Goal: Check status: Check status

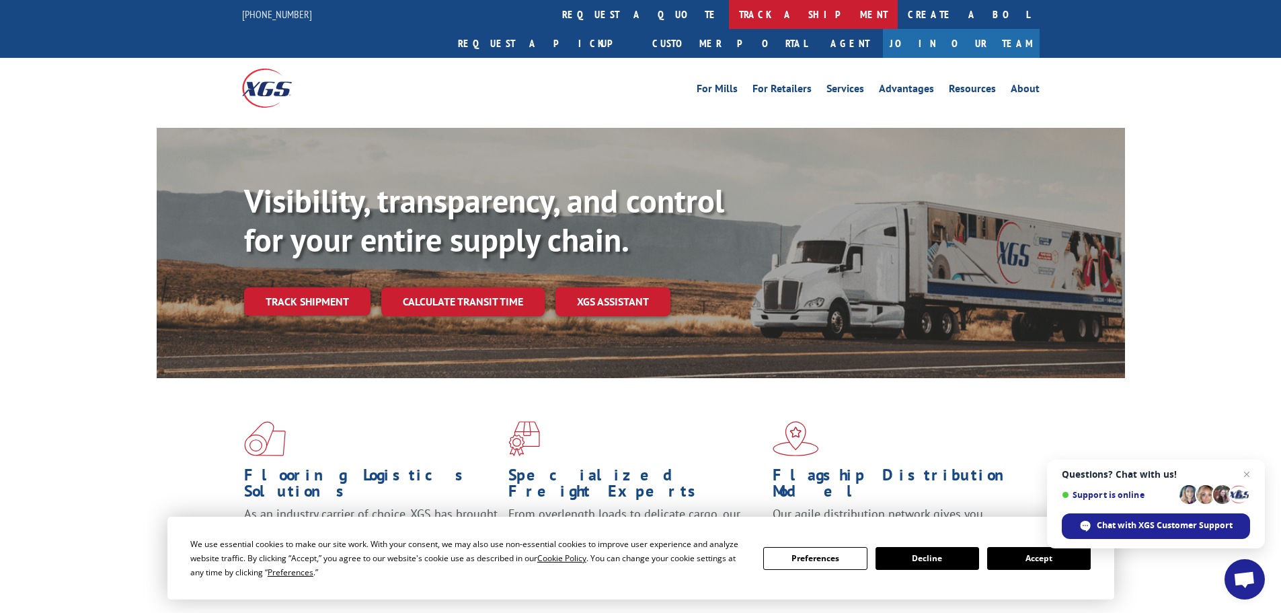
click at [729, 12] on link "track a shipment" at bounding box center [813, 14] width 169 height 29
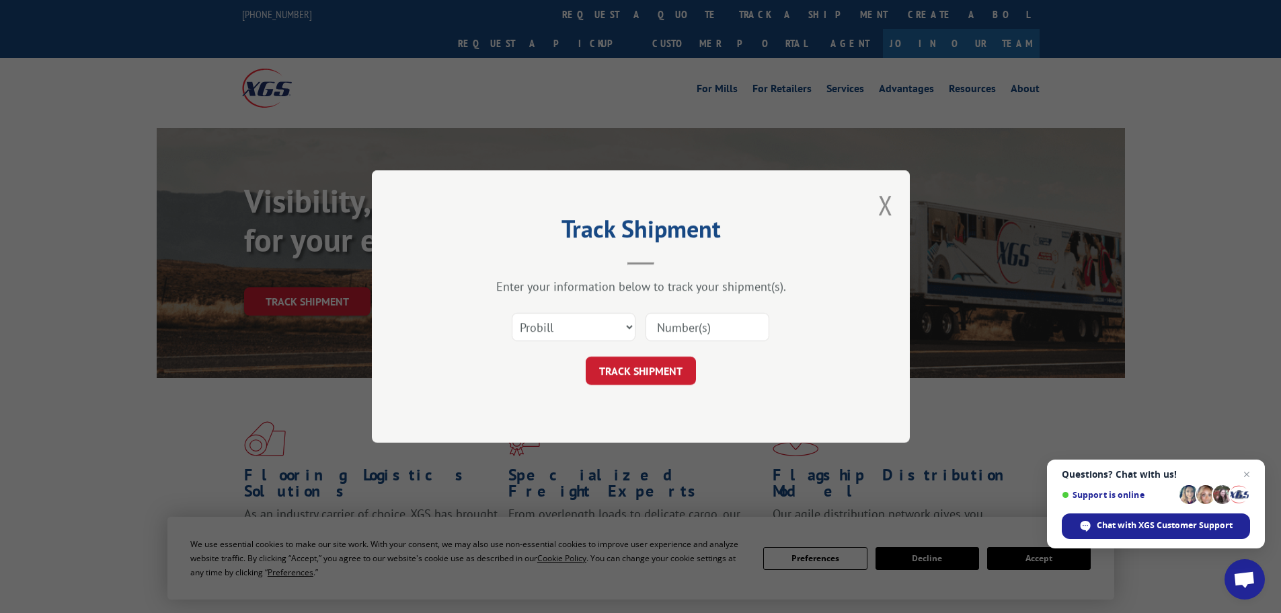
click at [693, 324] on input at bounding box center [707, 327] width 124 height 28
paste input "17674916"
type input "17674916"
click at [652, 368] on button "TRACK SHIPMENT" at bounding box center [641, 370] width 110 height 28
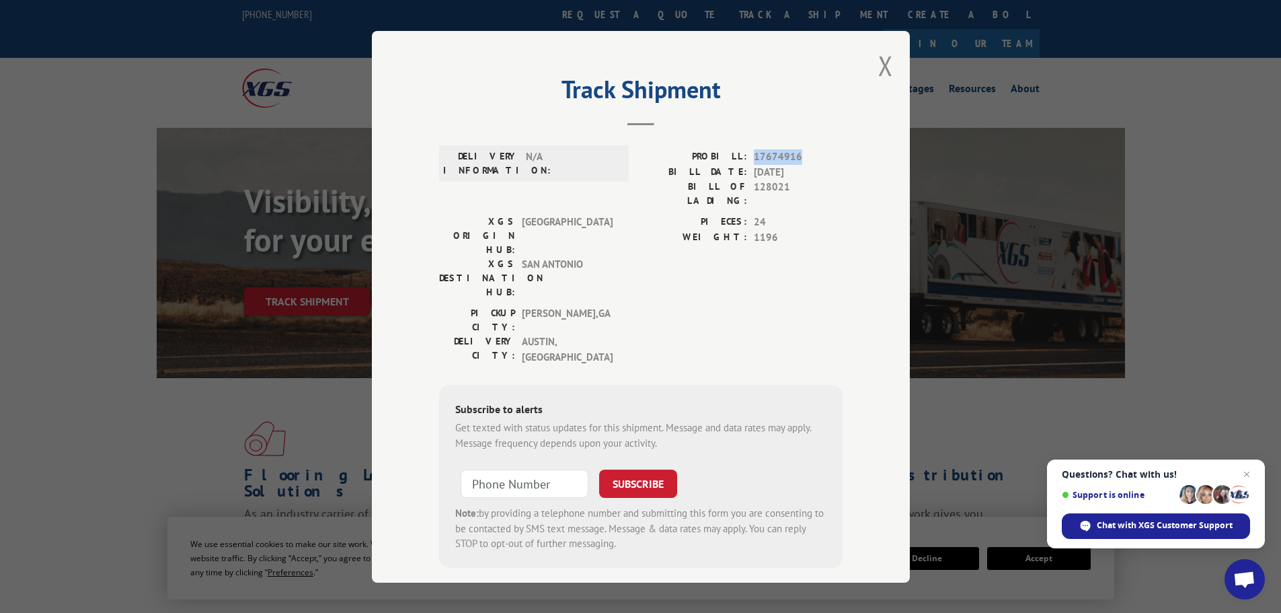
drag, startPoint x: 800, startPoint y: 157, endPoint x: 756, endPoint y: 160, distance: 43.8
click at [756, 160] on span "17674916" at bounding box center [798, 156] width 89 height 15
copy span "17674916"
click at [883, 67] on button "Close modal" at bounding box center [885, 66] width 15 height 36
